Goal: Communication & Community: Answer question/provide support

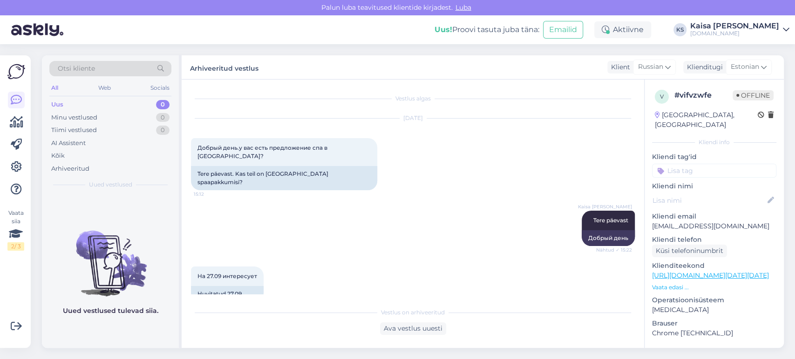
scroll to position [380, 0]
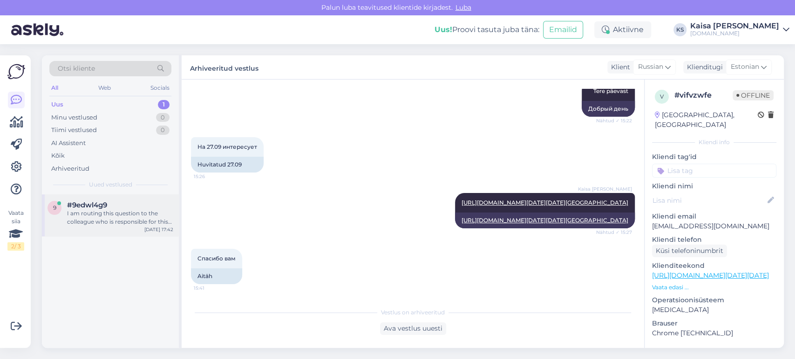
click at [114, 211] on div "I am routing this question to the colleague who is responsible for this topic. …" at bounding box center [120, 218] width 106 height 17
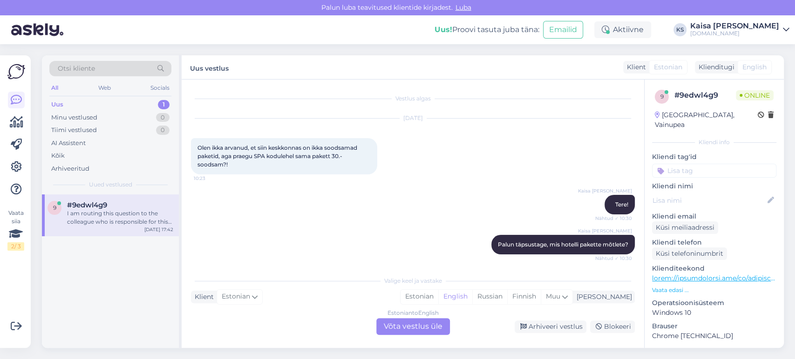
scroll to position [2031, 0]
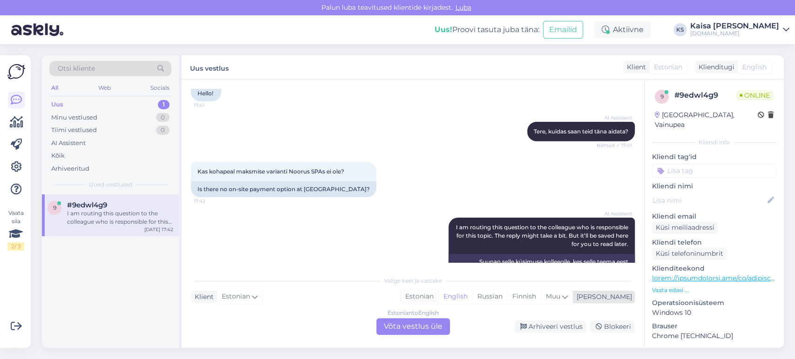
click at [438, 298] on div "Estonian" at bounding box center [419, 297] width 38 height 14
click at [433, 324] on div "Estonian to Estonian Võta vestlus üle" at bounding box center [413, 326] width 74 height 17
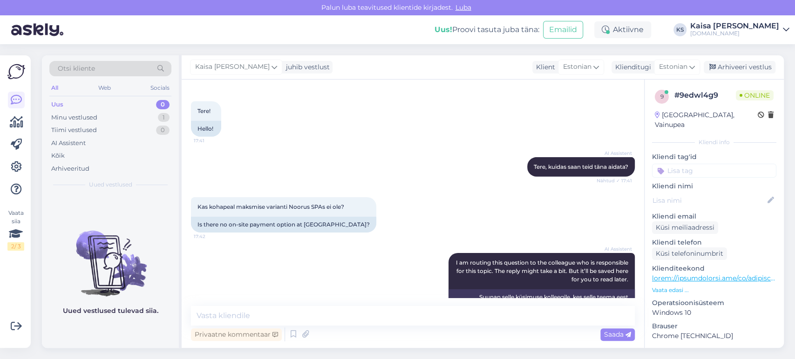
scroll to position [1996, 0]
click at [407, 319] on textarea at bounding box center [413, 316] width 444 height 20
type textarea "T"
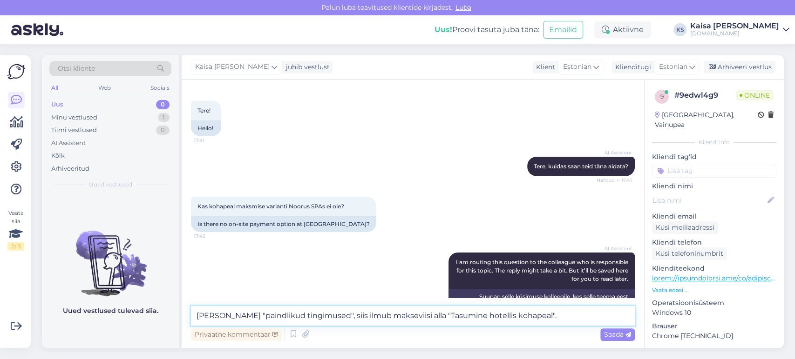
type textarea "[PERSON_NAME] "paindlikud tingimused", siis ilmub makseviisi alla "Tasumine hot…"
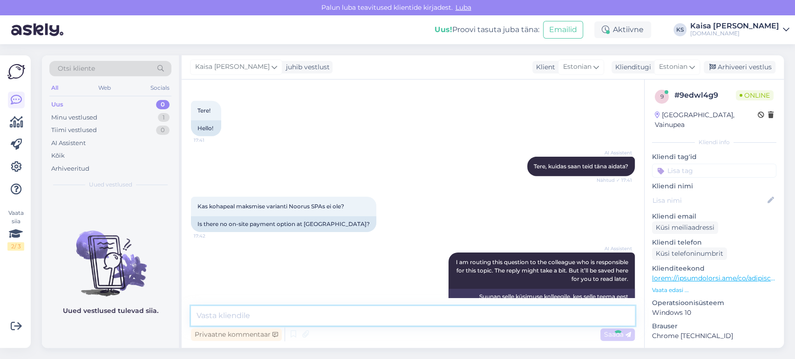
scroll to position [2044, 0]
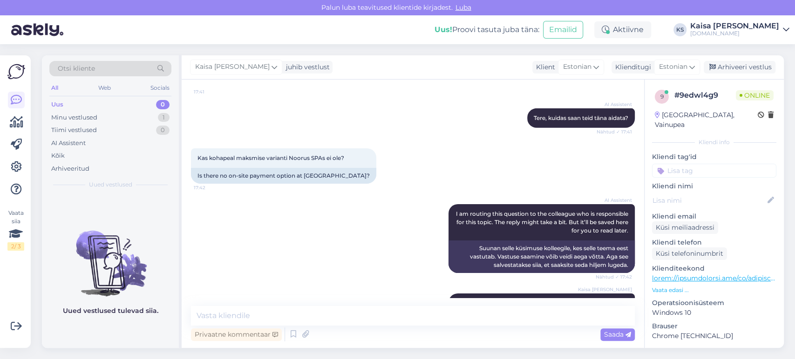
click at [408, 235] on div "AI Assistent I am routing this question to the colleague who is responsible for…" at bounding box center [413, 238] width 444 height 89
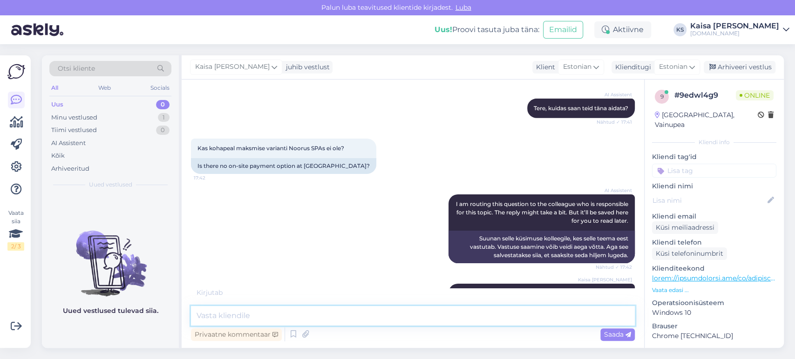
click at [412, 315] on textarea at bounding box center [413, 316] width 444 height 20
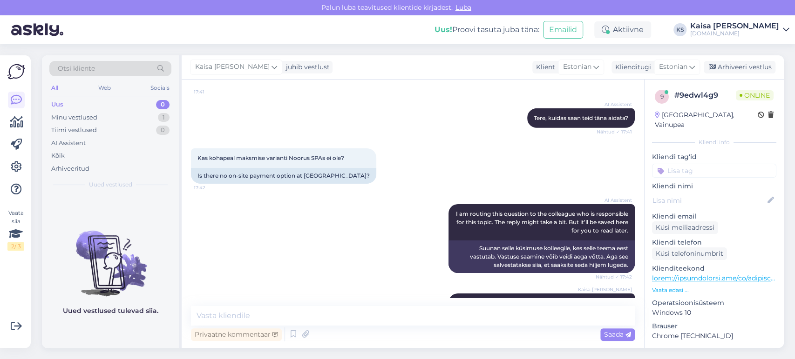
click at [372, 241] on div "AI Assistent I am routing this question to the colleague who is responsible for…" at bounding box center [413, 238] width 444 height 89
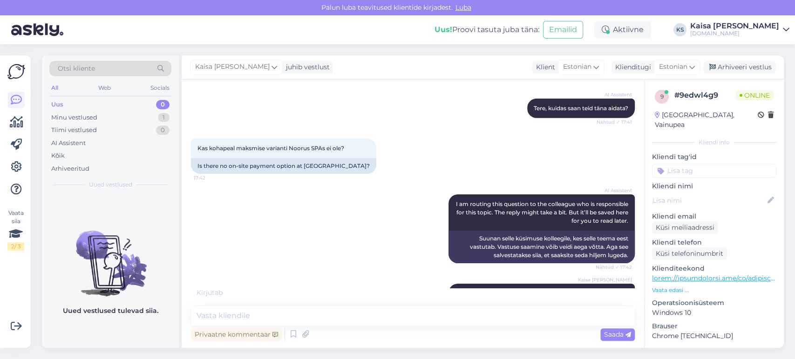
scroll to position [2092, 0]
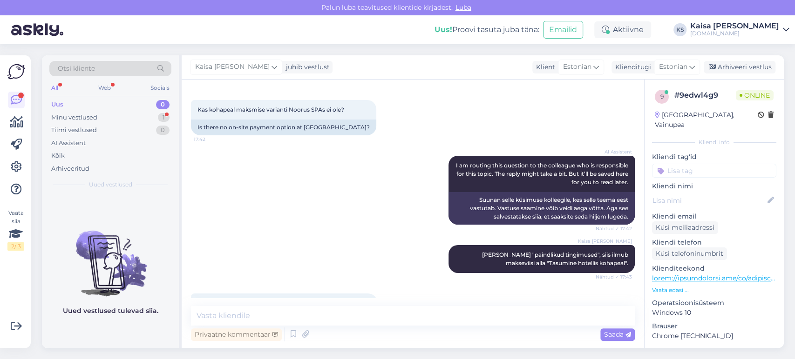
click at [376, 318] on textarea at bounding box center [413, 316] width 444 height 20
paste textarea "[URL][DOMAIN_NAME][DATE][DATE]"
type textarea "Otselink "paindlike tingimustega" on siin: [URL][DOMAIN_NAME][DATE][DATE]"
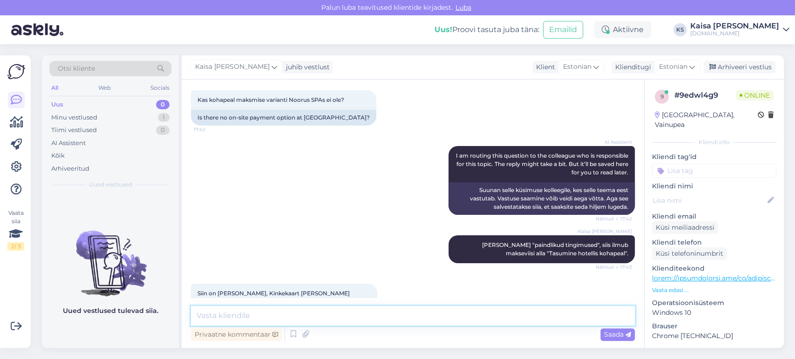
scroll to position [2225, 0]
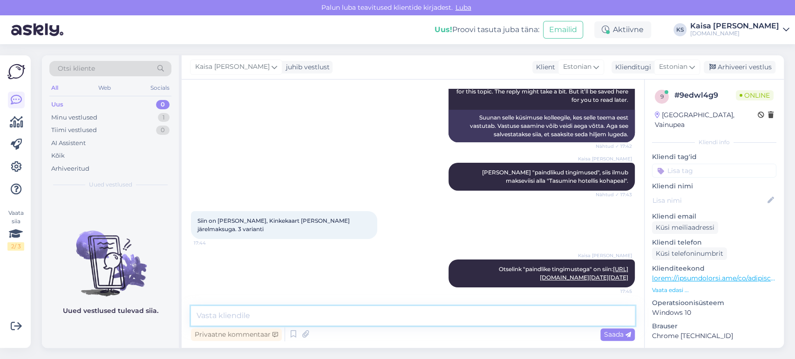
click at [416, 315] on textarea at bounding box center [413, 316] width 444 height 20
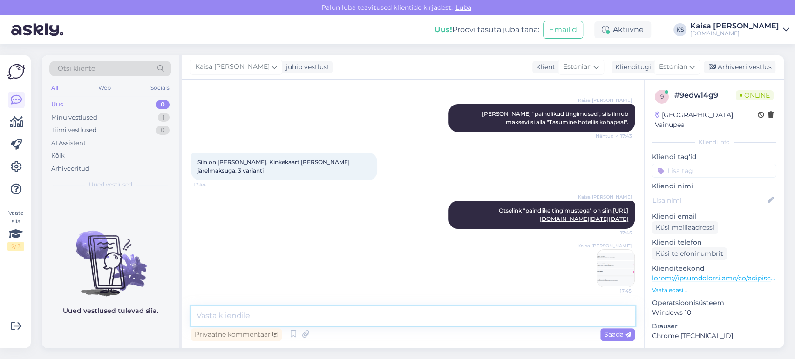
scroll to position [2283, 0]
click at [379, 203] on div "[PERSON_NAME] Otselink "paindlike tingimustega" on siin: [URL][DOMAIN_NAME][DAT…" at bounding box center [413, 215] width 444 height 48
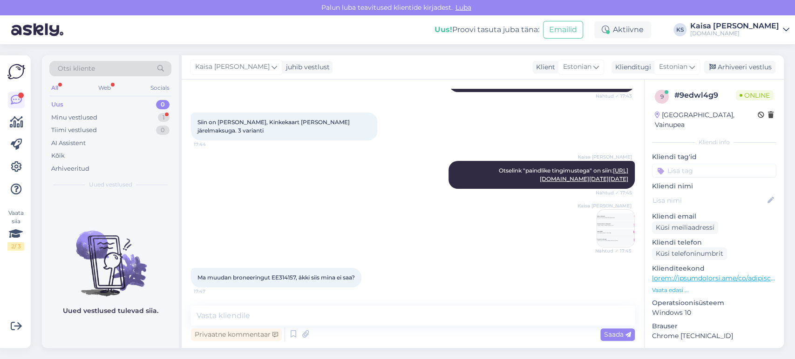
scroll to position [2323, 0]
click at [288, 278] on span "Ma muudan broneeringut EE314157, äkki siis mina ei saa?" at bounding box center [275, 277] width 157 height 7
copy span "EE314157"
click at [400, 314] on textarea at bounding box center [413, 316] width 444 height 20
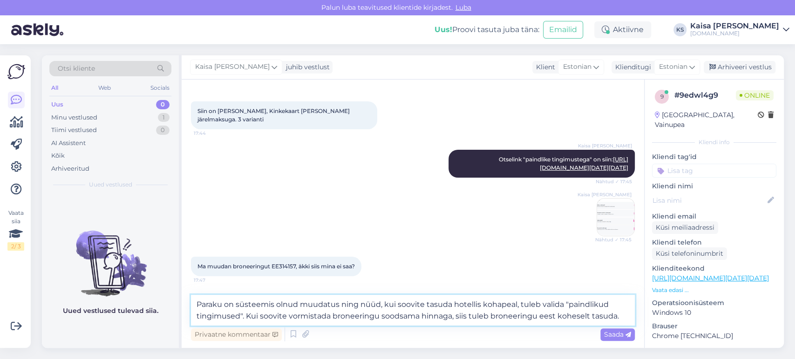
click at [450, 318] on textarea "Paraku on süsteemis olnud muudatus ning nüüd, kui soovite tasuda hotellis kohap…" at bounding box center [413, 310] width 444 height 31
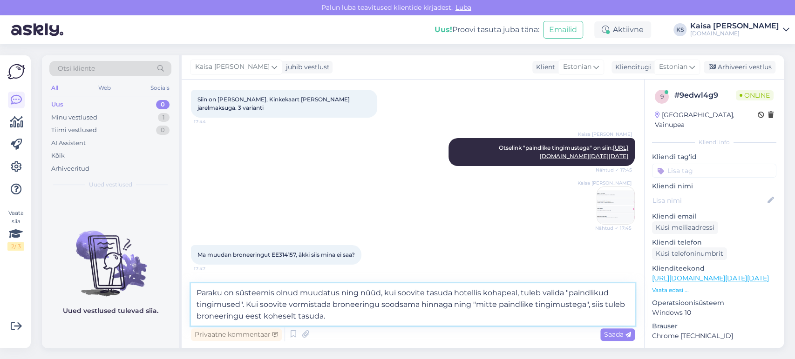
click at [427, 317] on textarea "Paraku on süsteemis olnud muudatus ning nüüd, kui soovite tasuda hotellis kohap…" at bounding box center [413, 305] width 444 height 42
type textarea "Paraku on süsteemis olnud muudatus ning nüüd, kui soovite tasuda hotellis kohap…"
click at [607, 333] on span "Saada" at bounding box center [617, 335] width 27 height 8
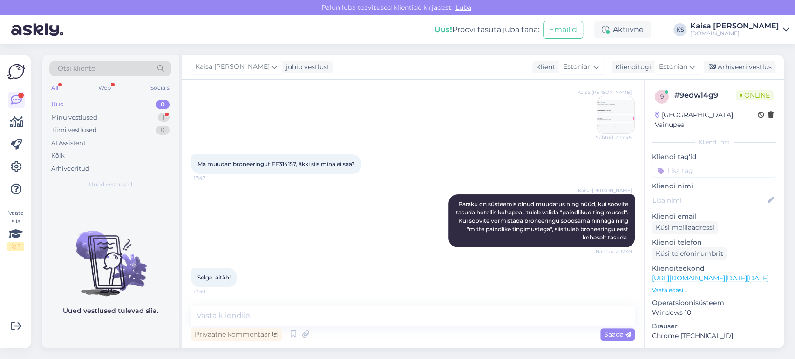
scroll to position [2437, 0]
click at [421, 316] on textarea at bounding box center [413, 316] width 444 height 20
type textarea "Palun."
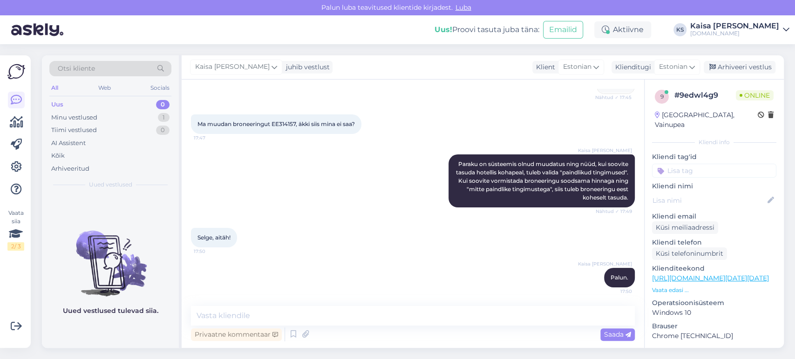
click at [393, 233] on div "Selge, aitäh! 17:50" at bounding box center [413, 238] width 444 height 40
click at [724, 70] on div "Arhiveeri vestlus" at bounding box center [740, 67] width 72 height 13
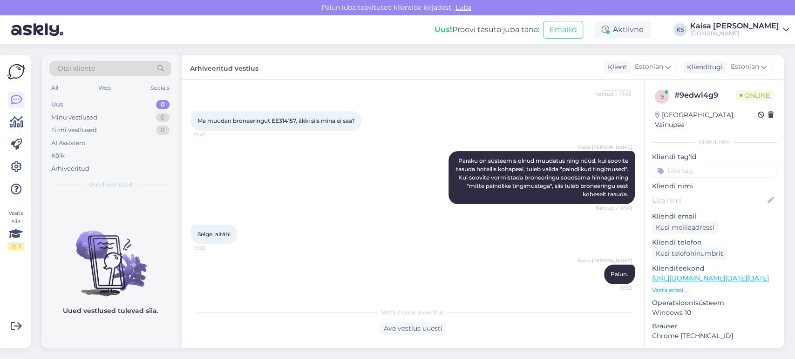
click at [732, 29] on div "Kaisa [PERSON_NAME]" at bounding box center [734, 25] width 89 height 7
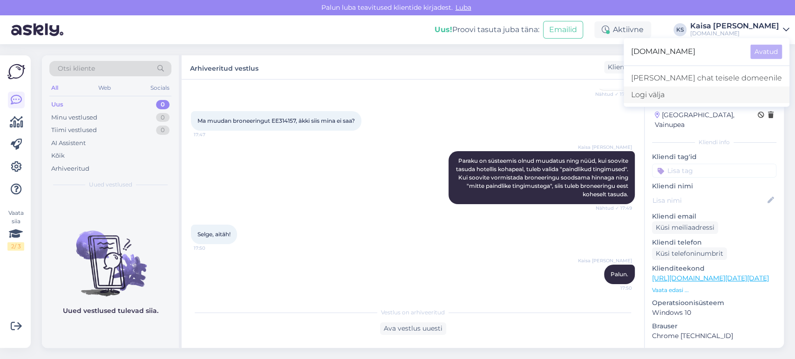
click at [703, 95] on div "Logi välja" at bounding box center [706, 95] width 166 height 17
